Goal: Obtain resource: Obtain resource

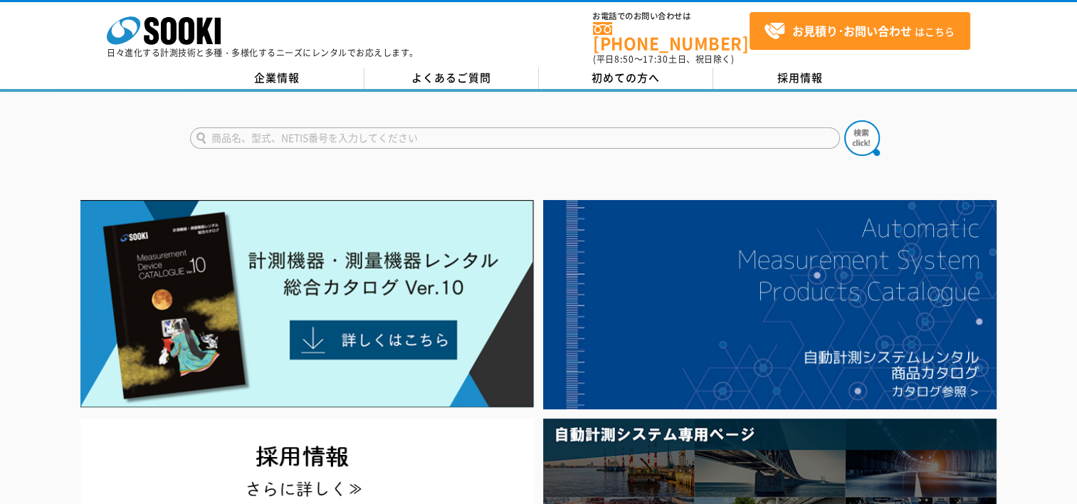
click at [299, 127] on input "text" at bounding box center [515, 137] width 650 height 21
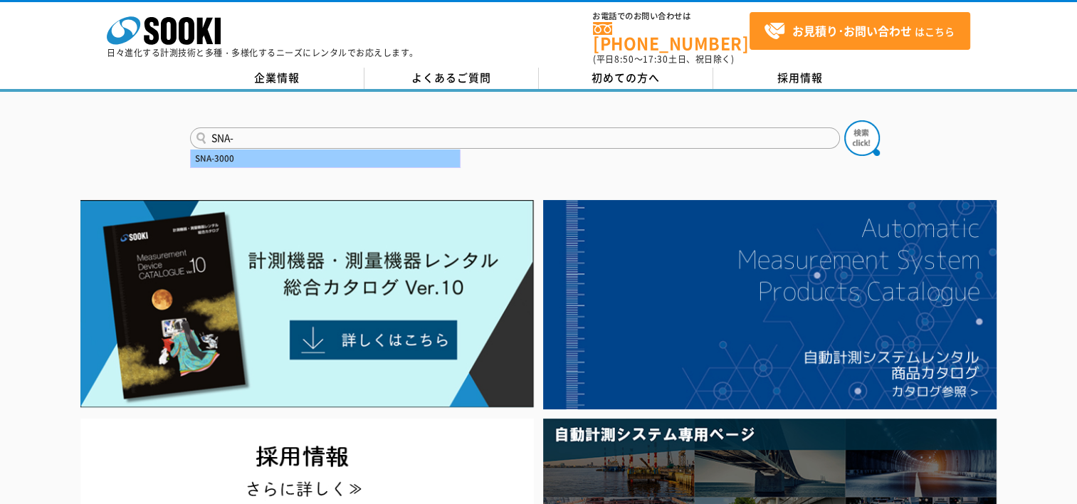
click at [223, 149] on div "SNA-3000" at bounding box center [325, 158] width 269 height 18
type input "SNA-3000"
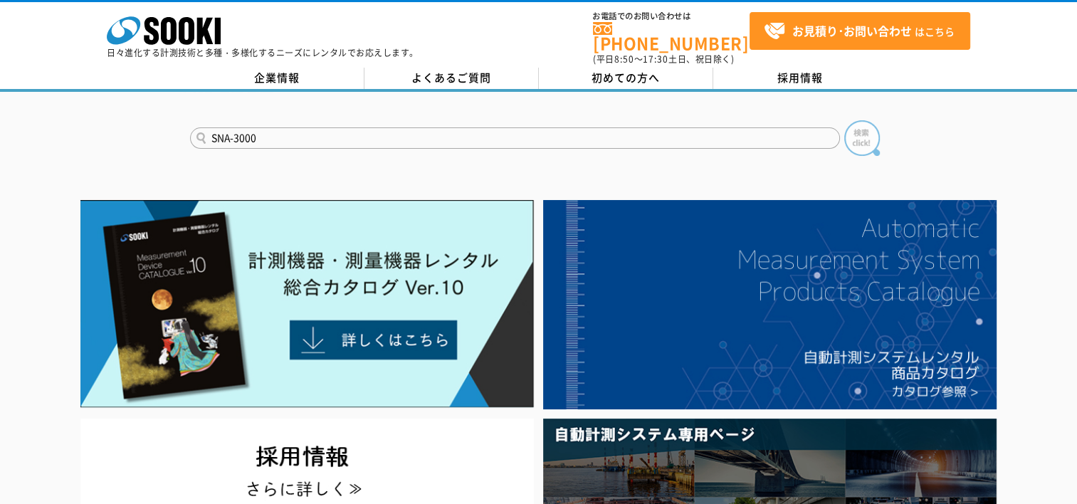
click at [867, 132] on img at bounding box center [862, 138] width 36 height 36
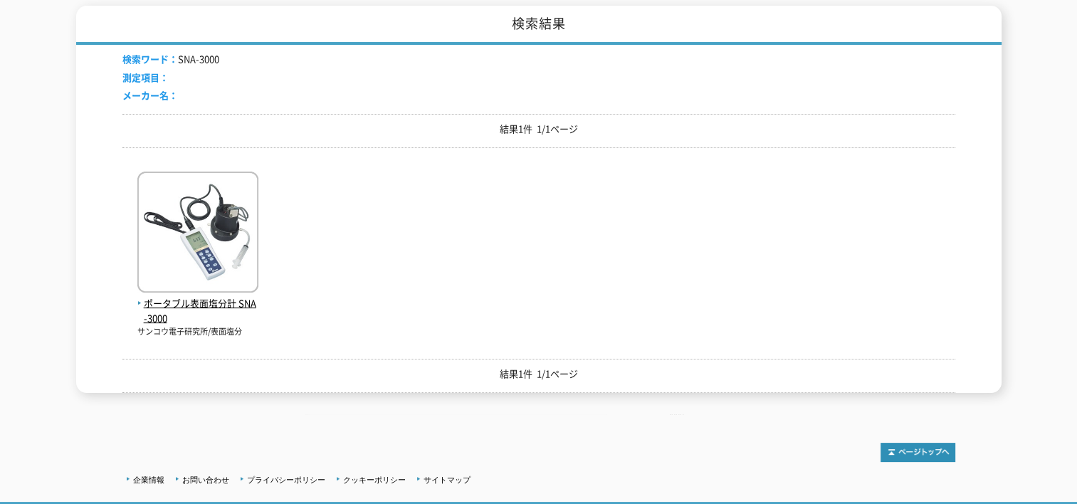
scroll to position [307, 0]
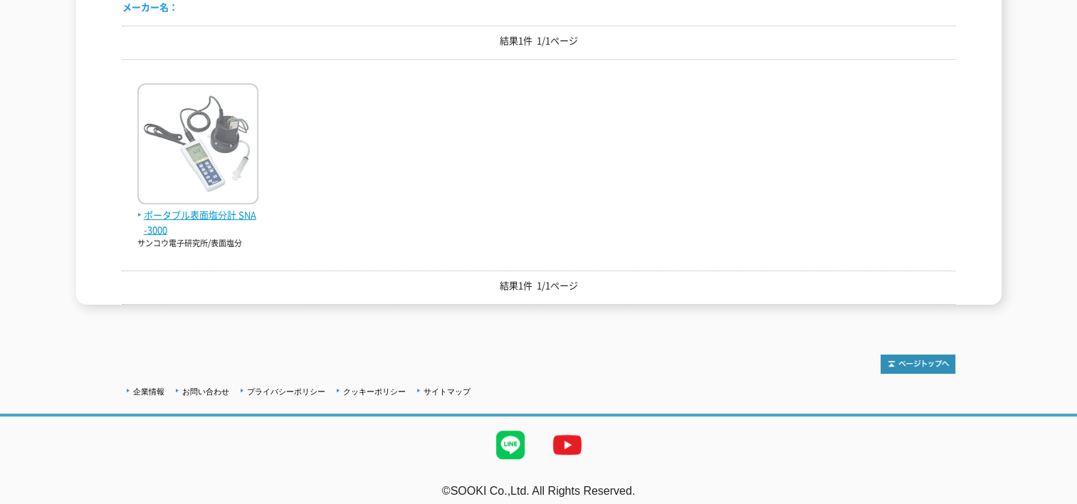
click at [204, 208] on span "ポータブル表面塩分計 SNA-3000" at bounding box center [197, 223] width 121 height 30
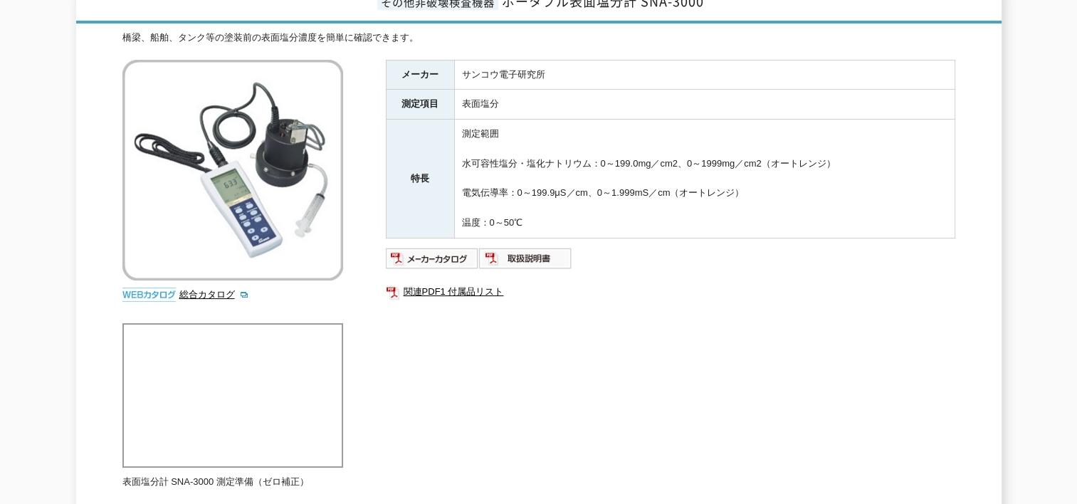
scroll to position [213, 0]
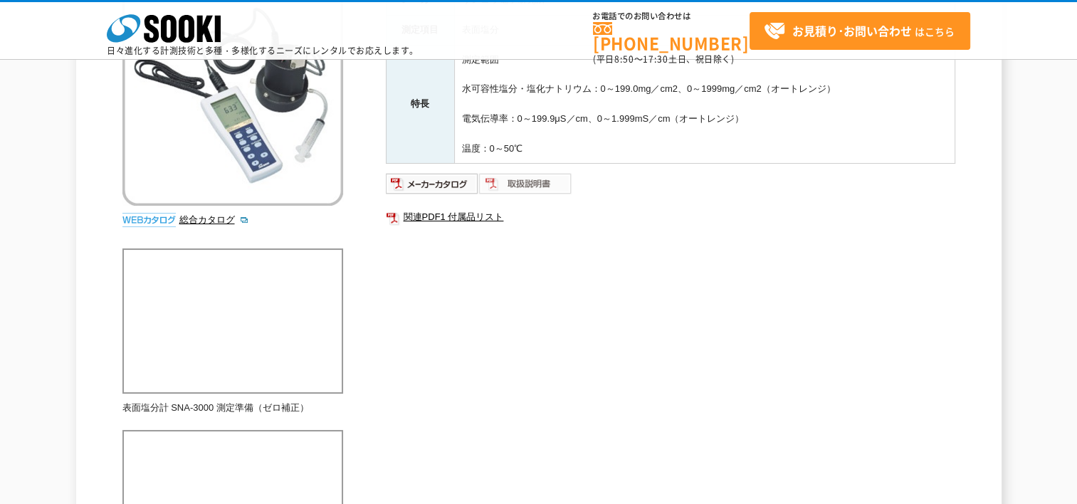
click at [538, 184] on img at bounding box center [525, 183] width 93 height 23
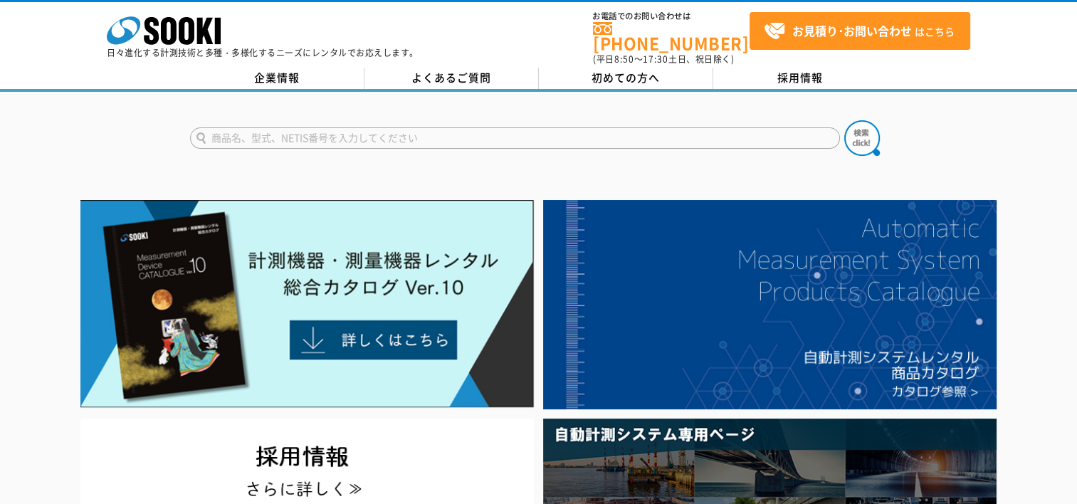
click at [256, 131] on input "text" at bounding box center [515, 137] width 650 height 21
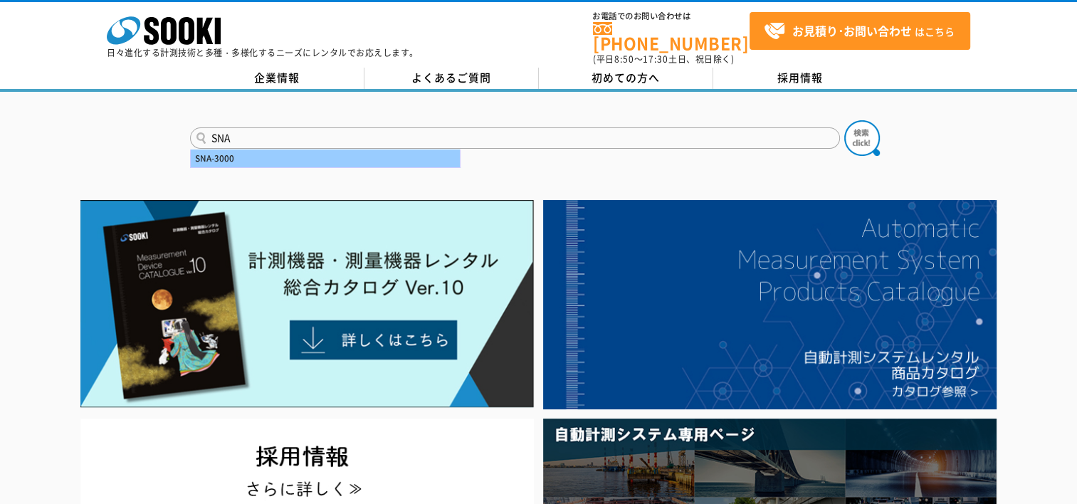
click at [232, 149] on div "SNA-3000" at bounding box center [325, 158] width 269 height 18
type input "SNA-3000"
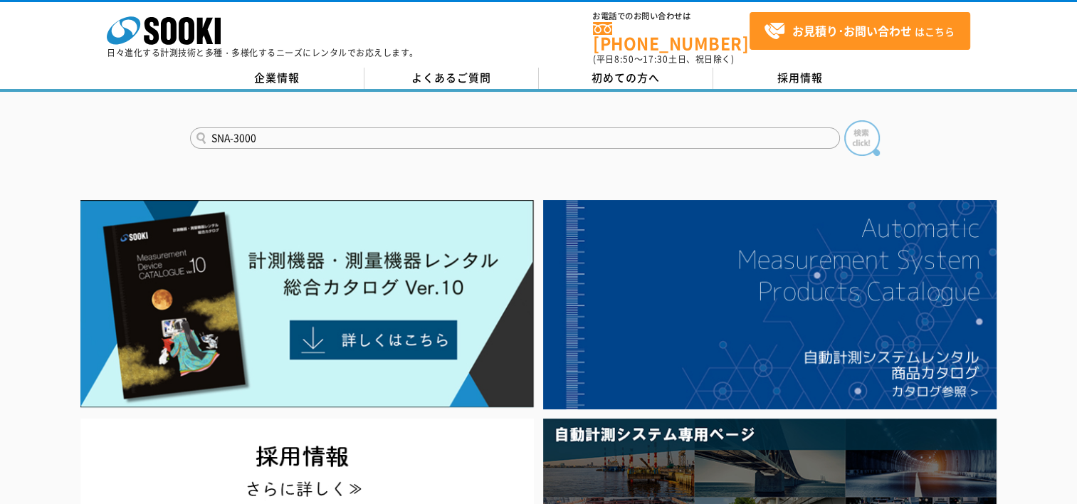
click at [865, 131] on img at bounding box center [862, 138] width 36 height 36
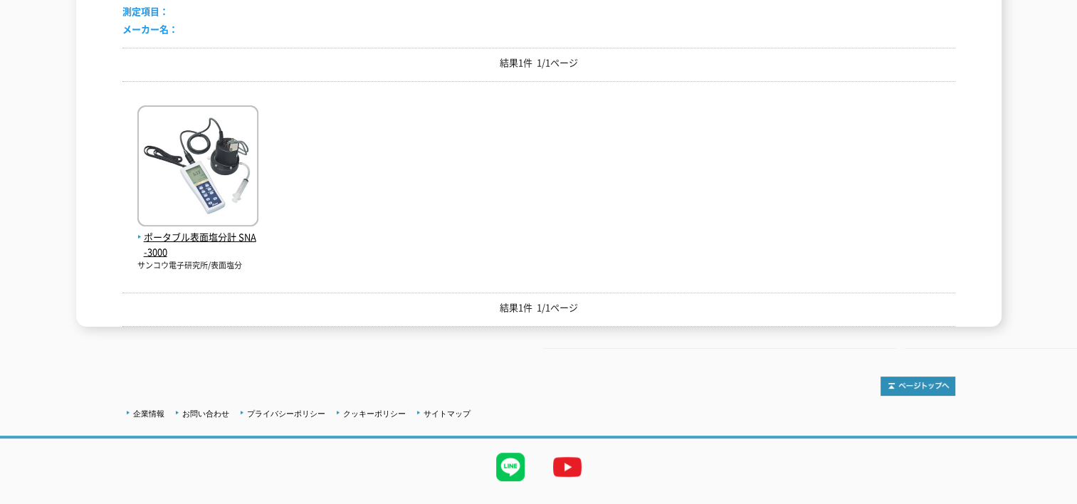
scroll to position [71, 0]
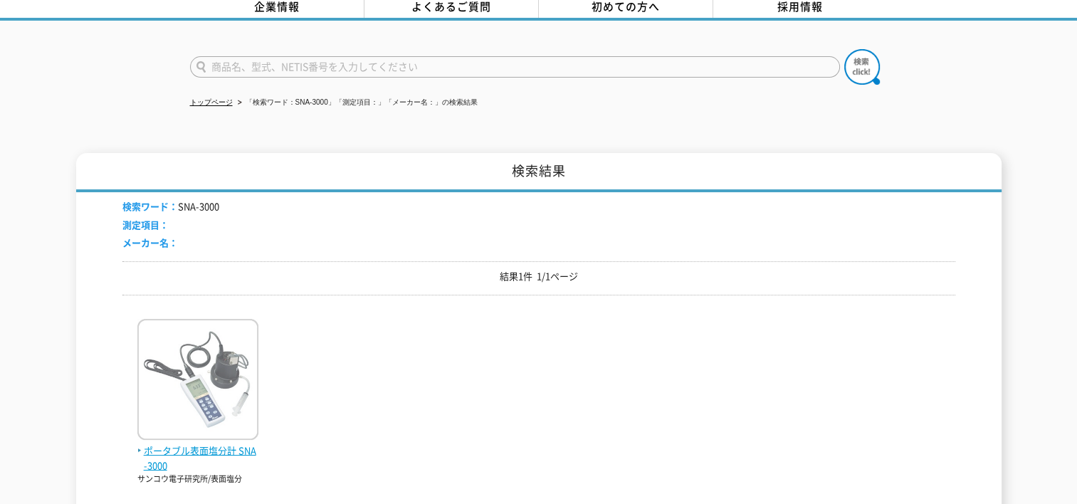
click at [194, 443] on span "ポータブル表面塩分計 SNA-3000" at bounding box center [197, 458] width 121 height 30
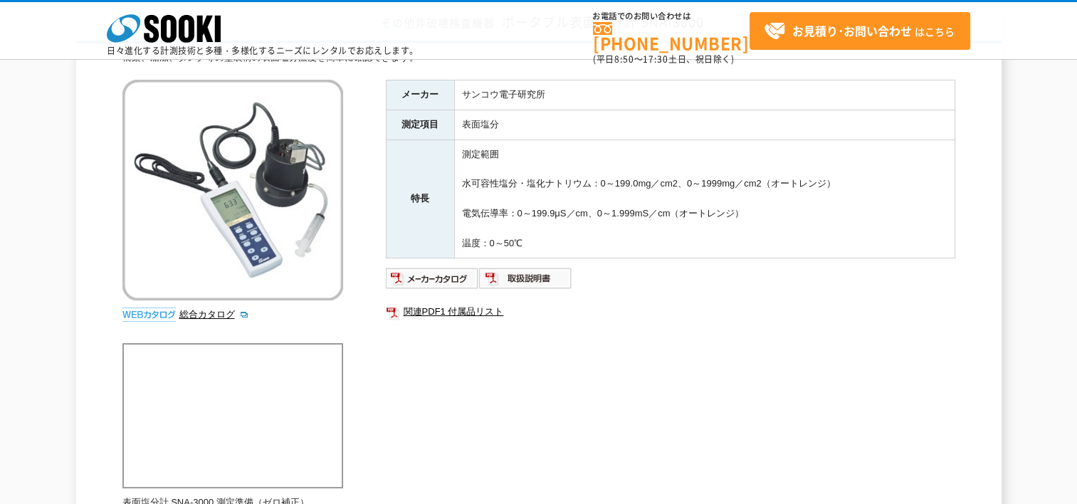
scroll to position [142, 0]
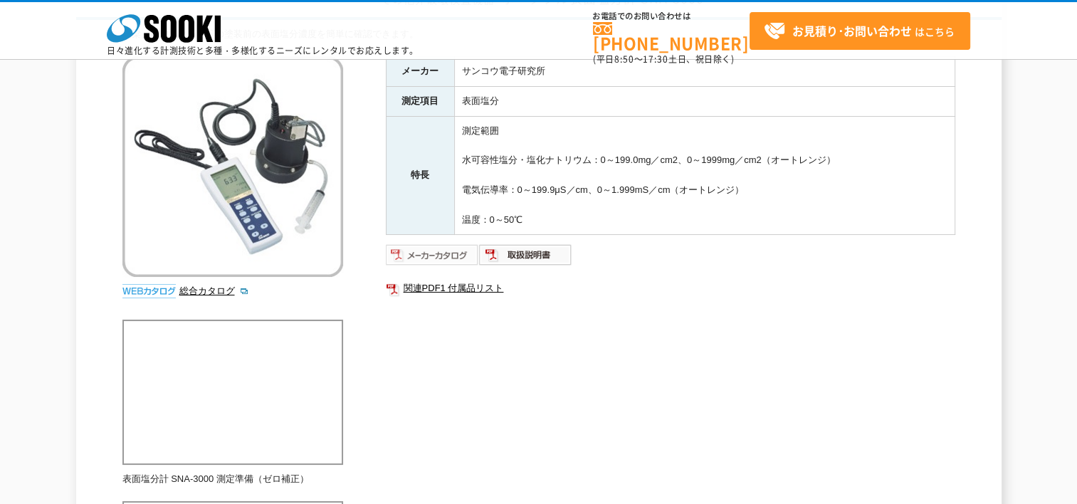
click at [458, 253] on img at bounding box center [432, 254] width 93 height 23
click at [450, 253] on img at bounding box center [432, 254] width 93 height 23
click at [471, 286] on link "関連PDF1 付属品リスト" at bounding box center [670, 288] width 569 height 19
click at [532, 255] on img at bounding box center [525, 254] width 93 height 23
